Goal: Register for event/course: Sign up to attend an event or enroll in a course

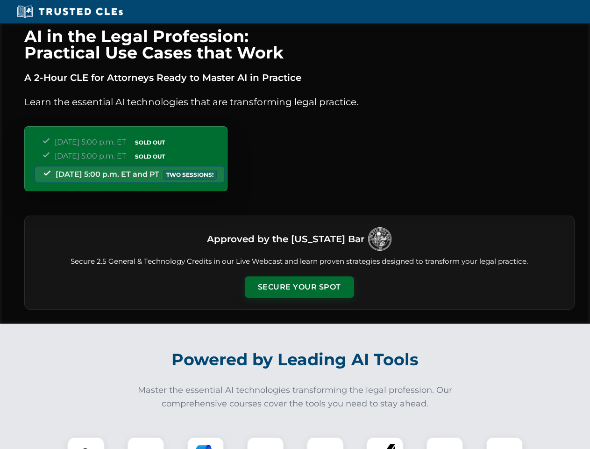
click at [299, 287] on button "Secure Your Spot" at bounding box center [299, 287] width 109 height 22
click at [86, 443] on img at bounding box center [85, 455] width 27 height 27
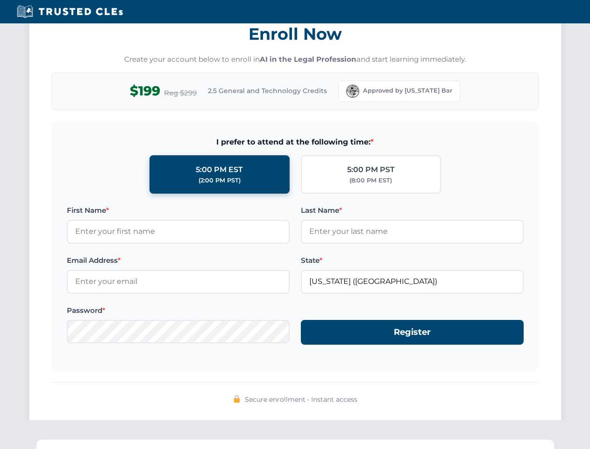
scroll to position [918, 0]
